Goal: Information Seeking & Learning: Understand process/instructions

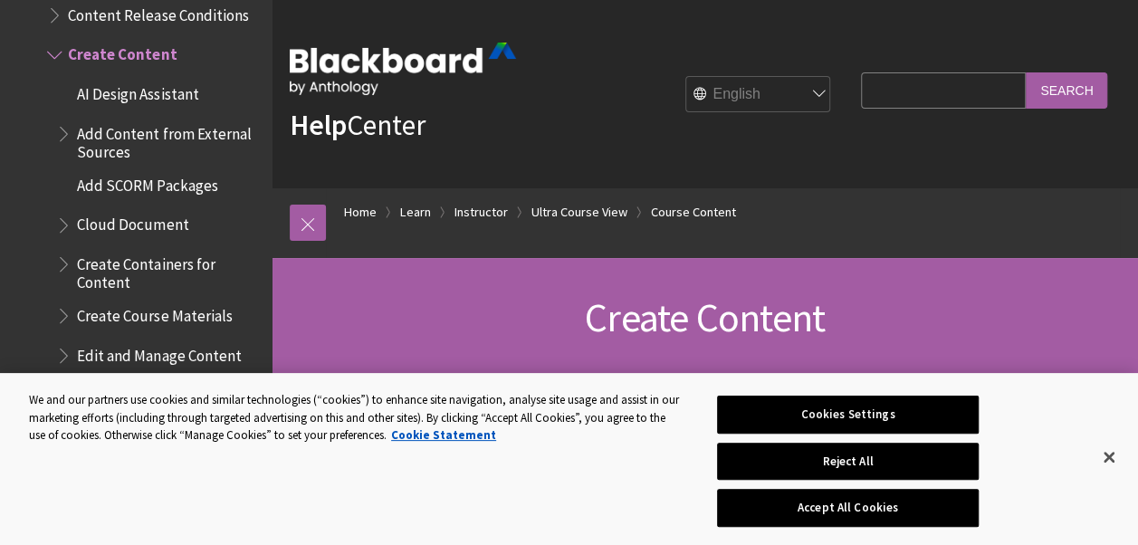
drag, startPoint x: 0, startPoint y: 0, endPoint x: 782, endPoint y: 262, distance: 824.5
click at [782, 262] on div "Create Content" at bounding box center [704, 318] width 866 height 120
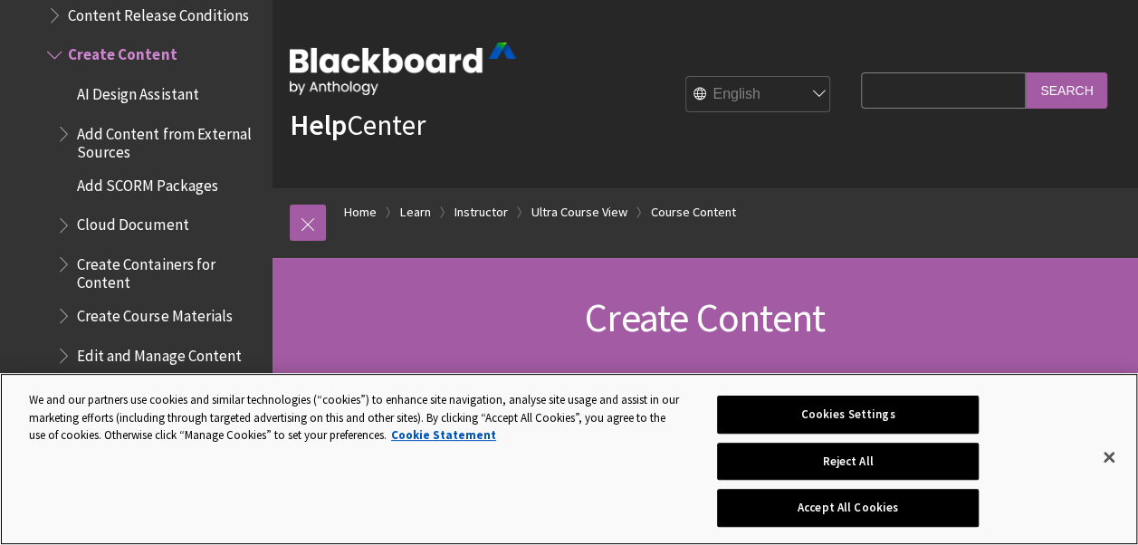
click at [540, 448] on div "We and our partners use cookies and similar technologies (“cookies”) to enhance…" at bounding box center [341, 413] width 682 height 81
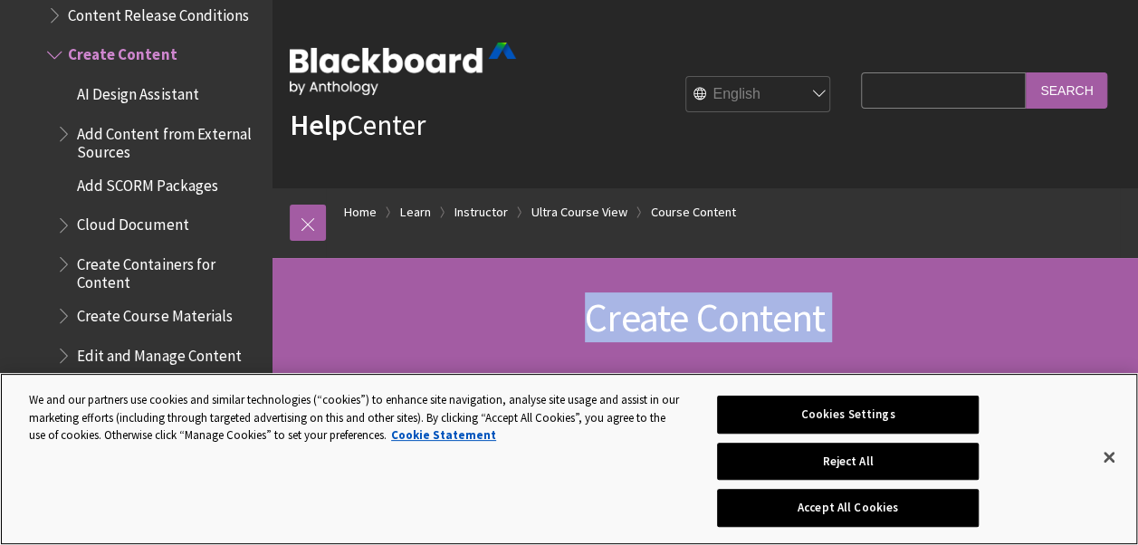
drag, startPoint x: 540, startPoint y: 448, endPoint x: 557, endPoint y: 320, distance: 128.8
click at [557, 320] on body "Skip to main content Help Center English عربية Català Cymraeg Deutsch Español S…" at bounding box center [569, 272] width 1138 height 545
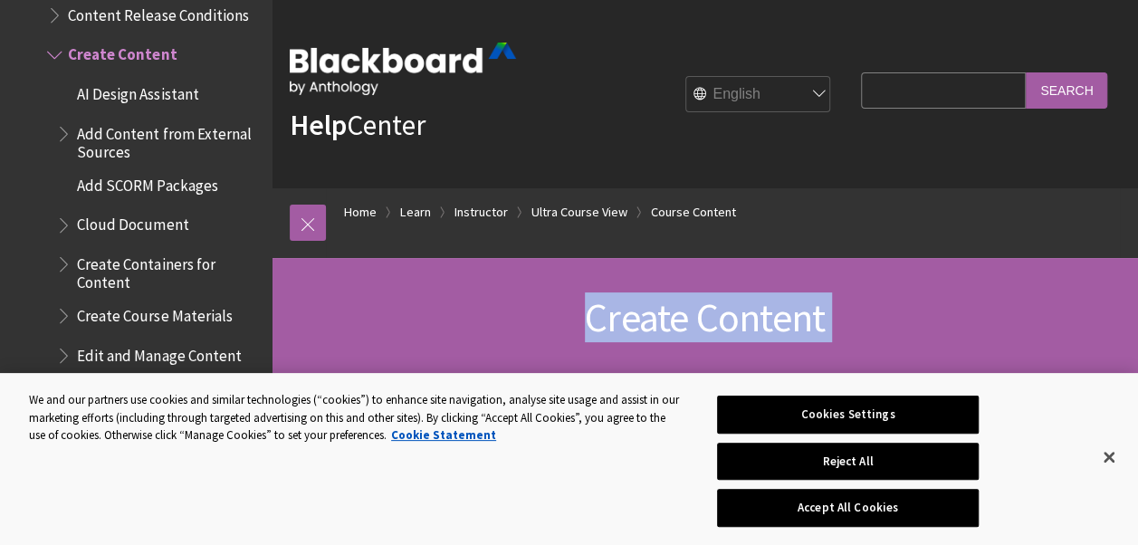
click at [557, 320] on h1 "Create Content" at bounding box center [705, 318] width 830 height 48
drag, startPoint x: 557, startPoint y: 320, endPoint x: 721, endPoint y: 209, distance: 198.0
click at [721, 209] on link "Course Content" at bounding box center [693, 212] width 85 height 23
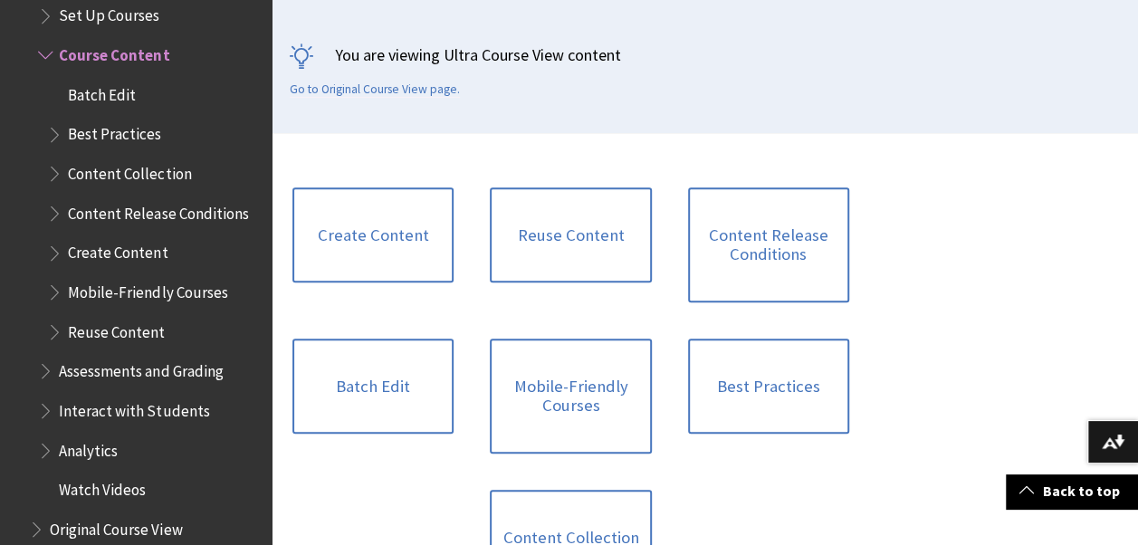
scroll to position [396, 0]
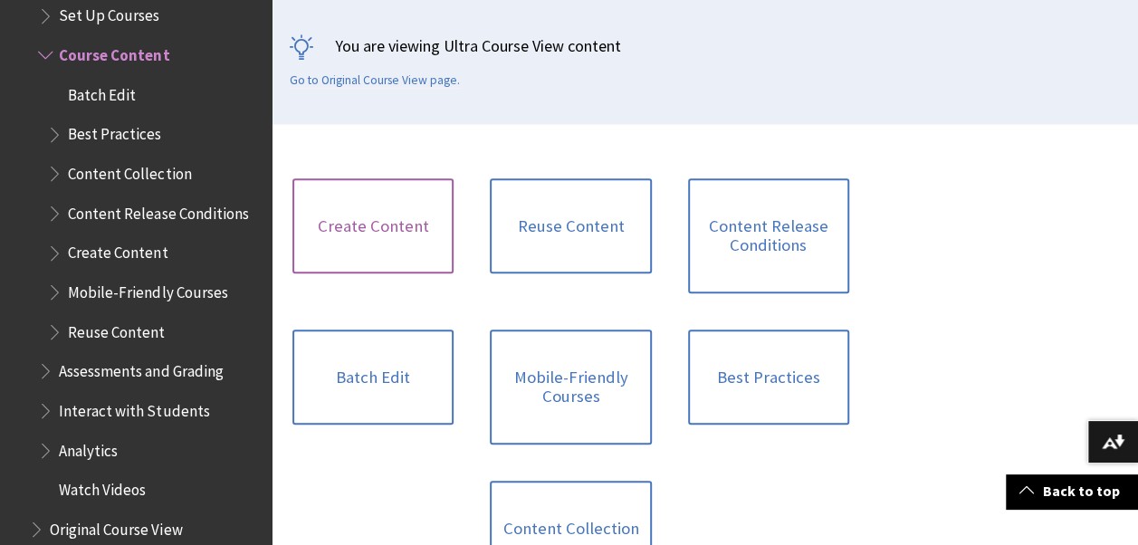
click at [407, 223] on link "Create Content" at bounding box center [372, 226] width 161 height 96
